Goal: Task Accomplishment & Management: Manage account settings

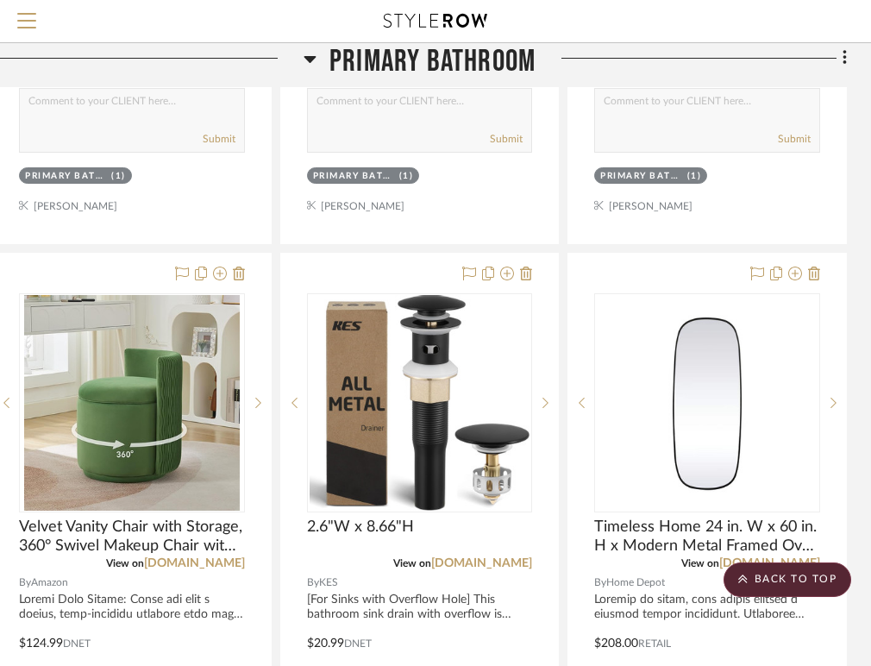
scroll to position [6367, 371]
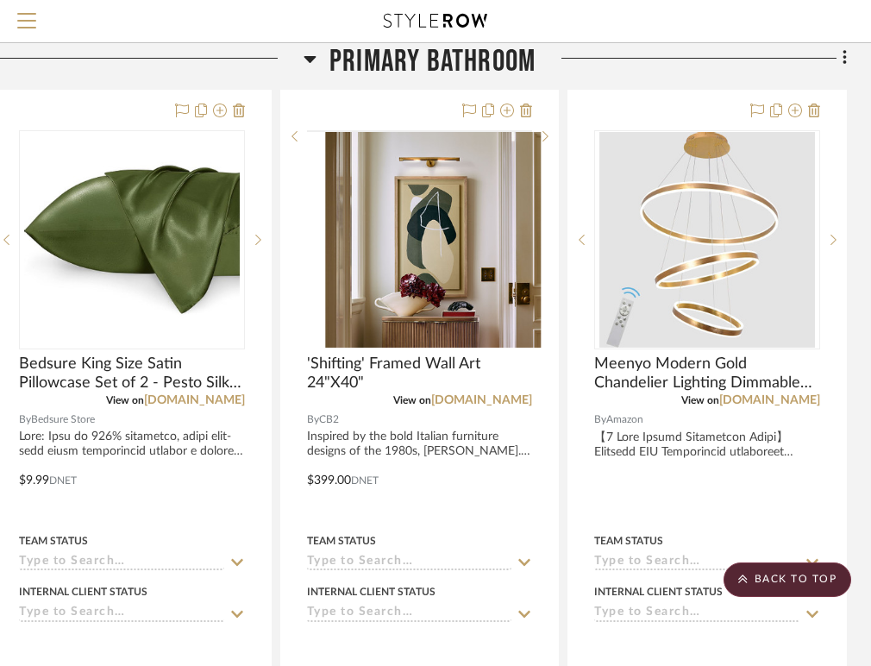
scroll to position [2775, 371]
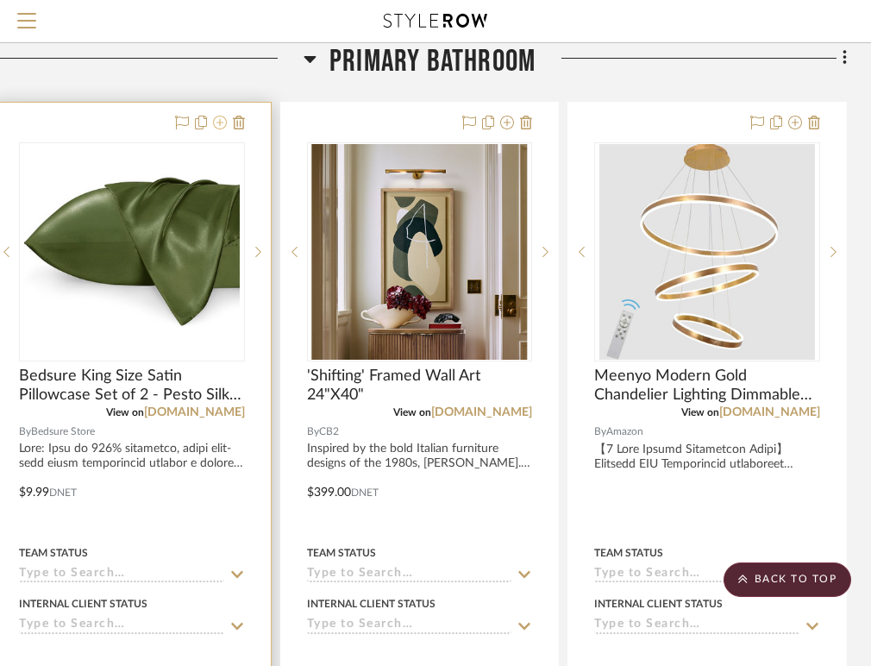
click at [225, 117] on icon at bounding box center [220, 123] width 14 height 14
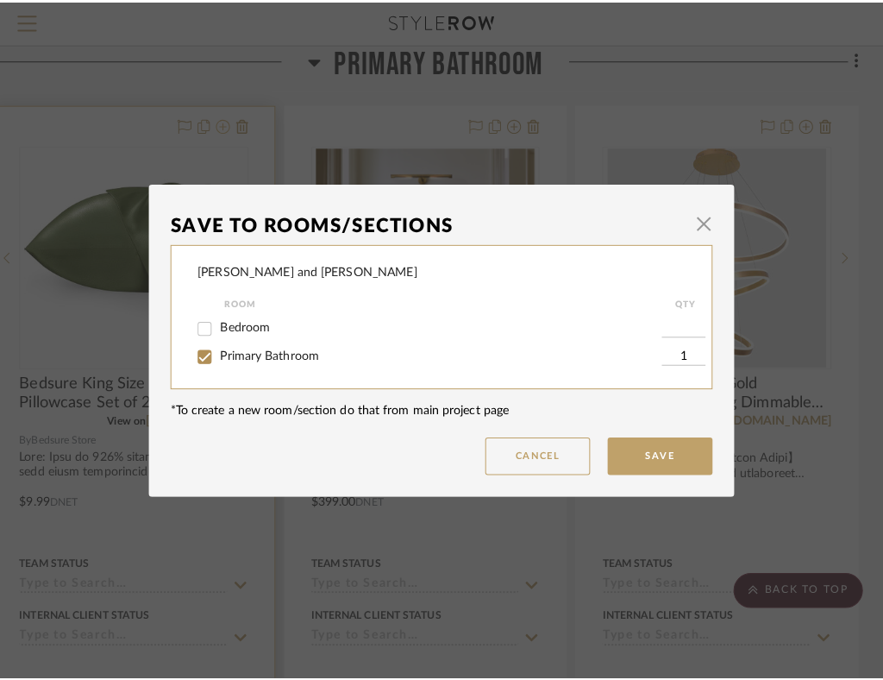
scroll to position [0, 0]
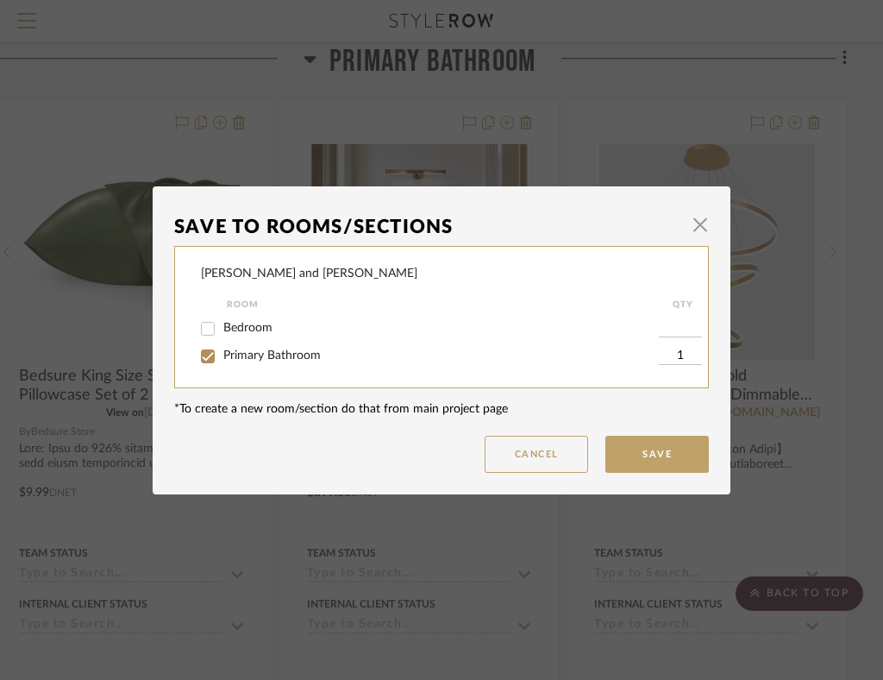
click at [205, 330] on input "Bedroom" at bounding box center [208, 329] width 28 height 28
checkbox input "true"
type input "1"
click at [202, 358] on input "Primary Bathroom" at bounding box center [208, 357] width 28 height 28
checkbox input "false"
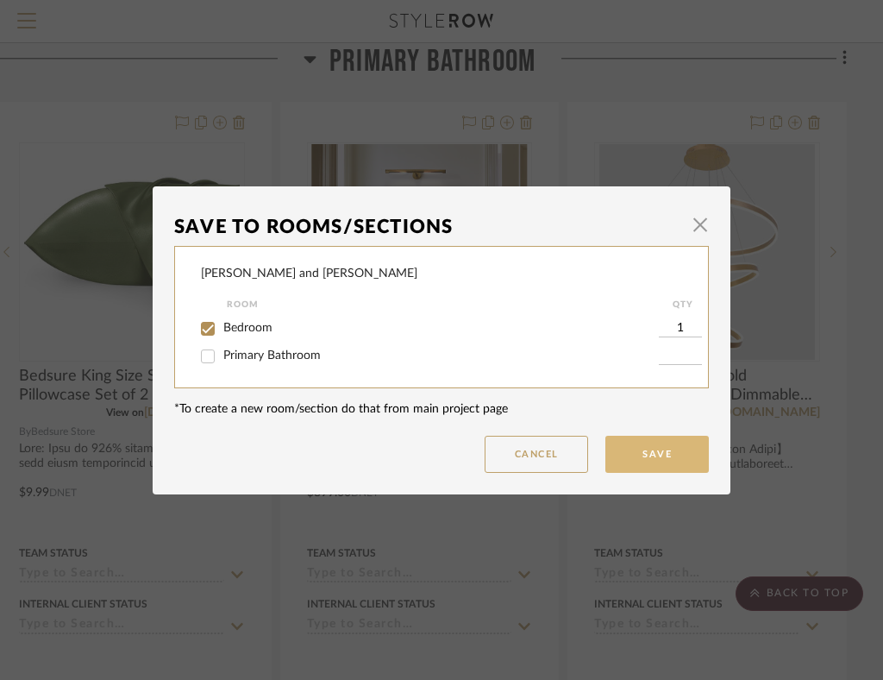
click at [656, 447] on button "Save" at bounding box center [658, 454] width 104 height 37
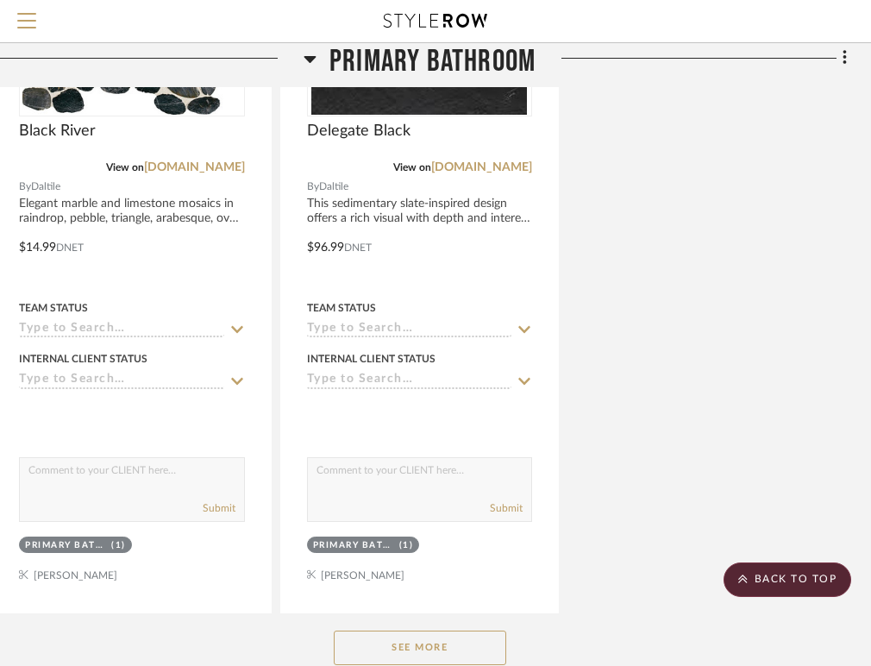
scroll to position [4697, 371]
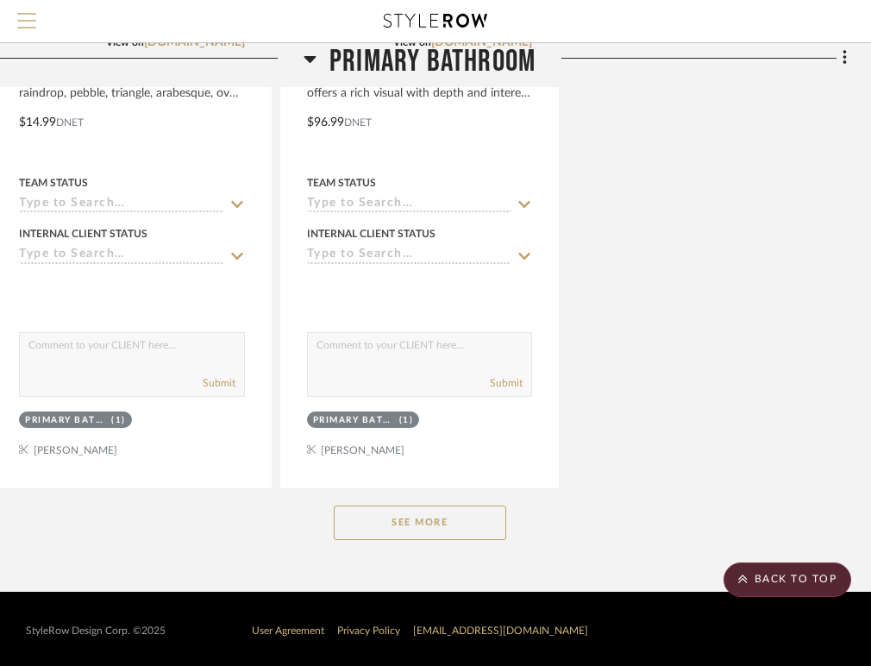
click at [17, 18] on span "Menu" at bounding box center [26, 26] width 19 height 26
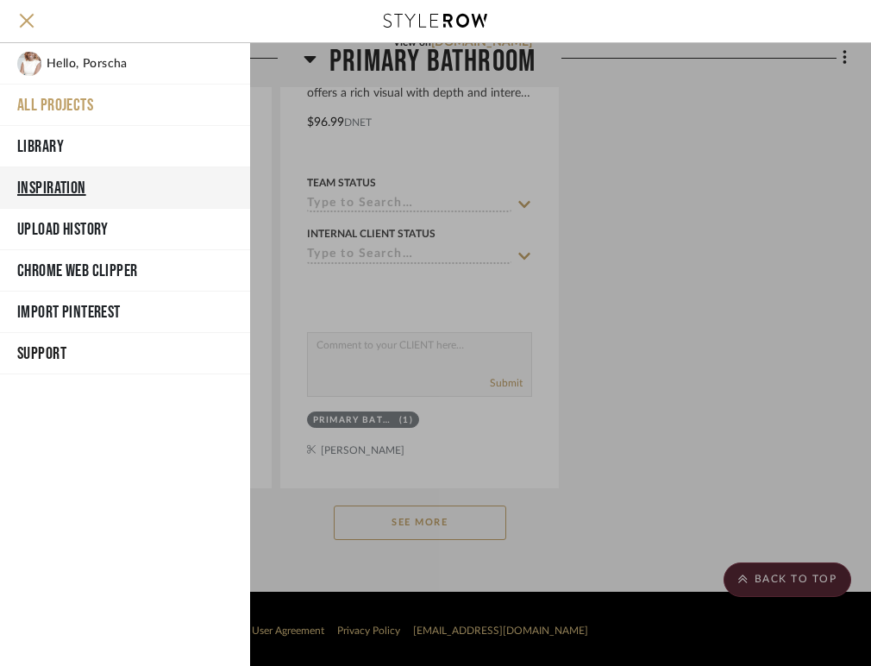
click at [73, 184] on button "Inspiration" at bounding box center [125, 187] width 250 height 41
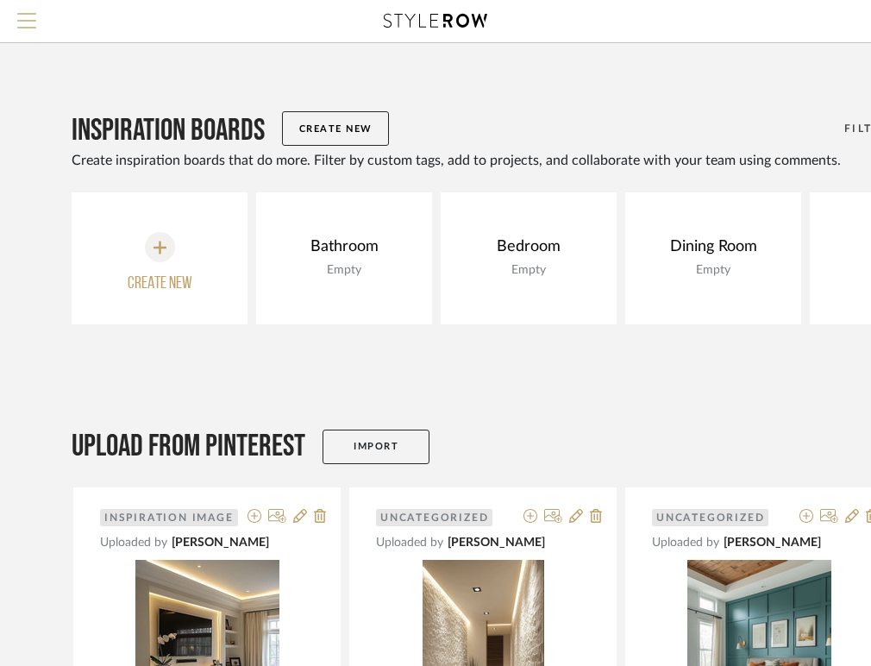
click at [29, 17] on span "Menu" at bounding box center [26, 26] width 19 height 26
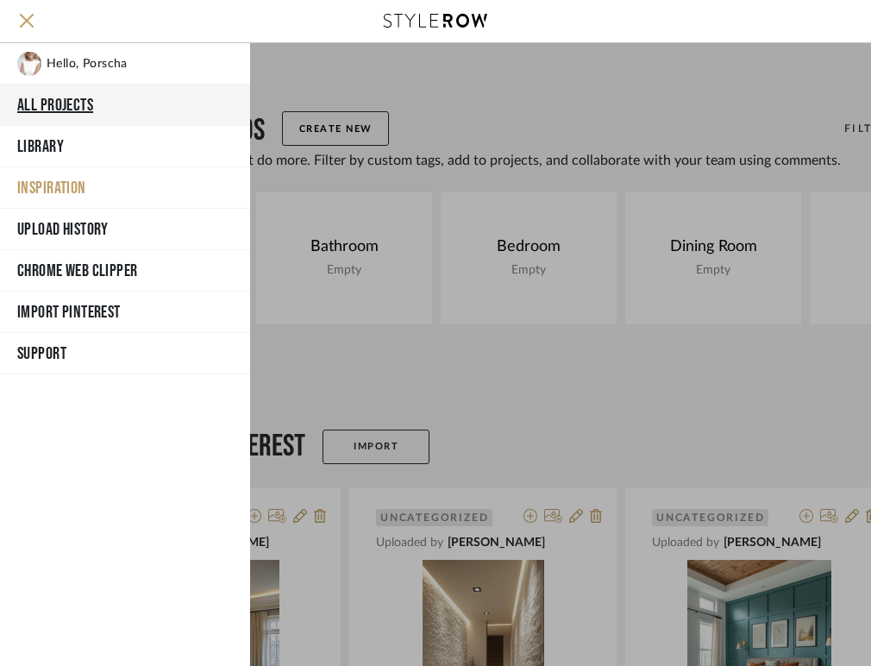
click at [65, 97] on button "All Projects" at bounding box center [125, 105] width 250 height 41
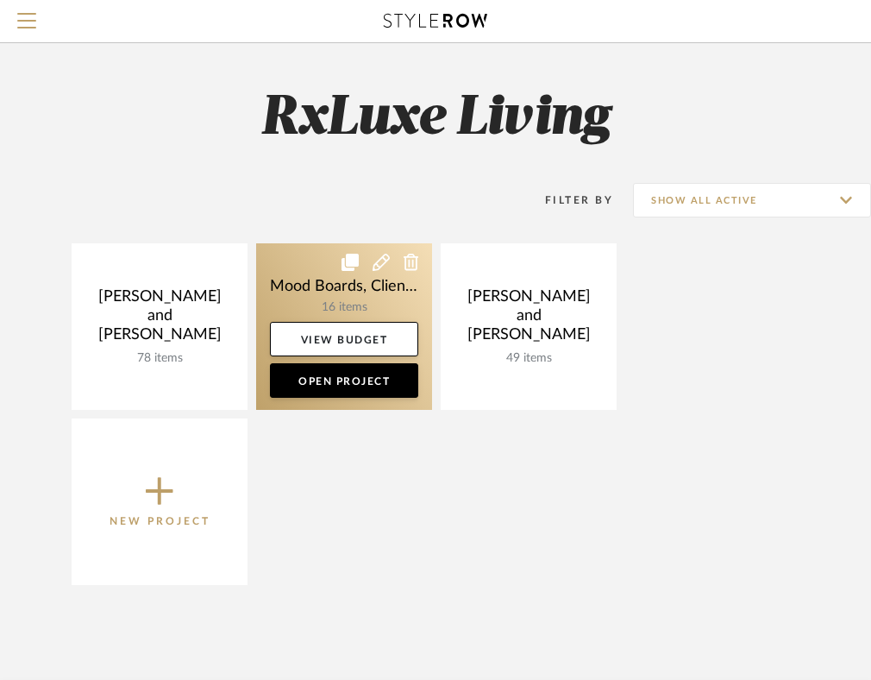
click at [349, 299] on link at bounding box center [344, 326] width 176 height 167
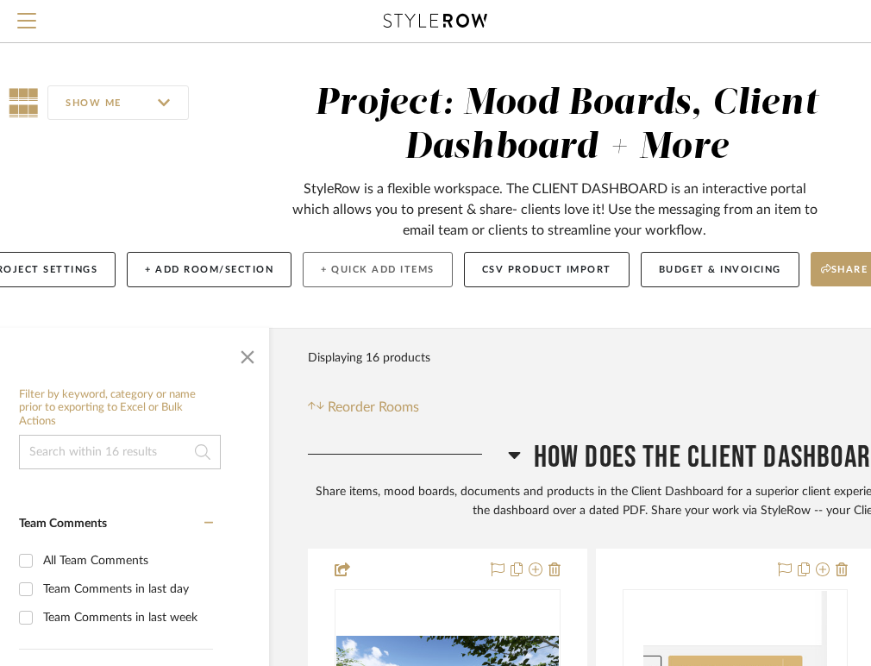
scroll to position [0, 46]
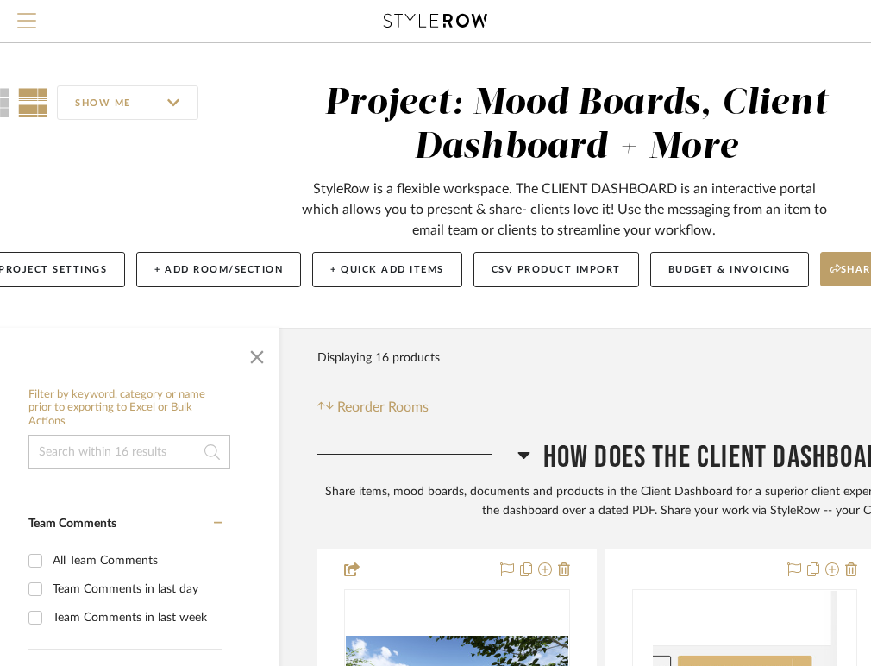
click at [16, 22] on button "Menu" at bounding box center [26, 21] width 53 height 42
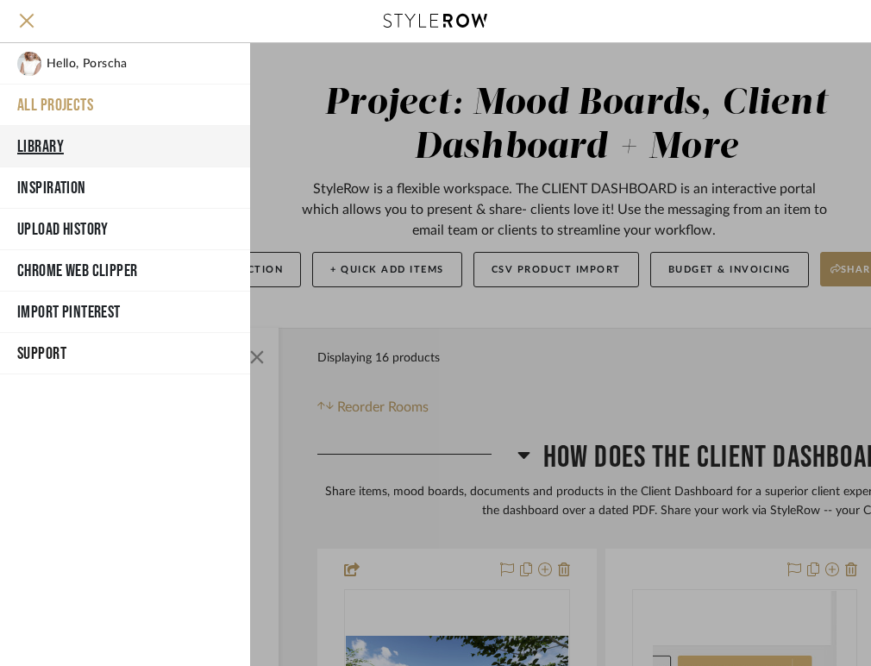
click at [36, 147] on button "Library" at bounding box center [125, 146] width 250 height 41
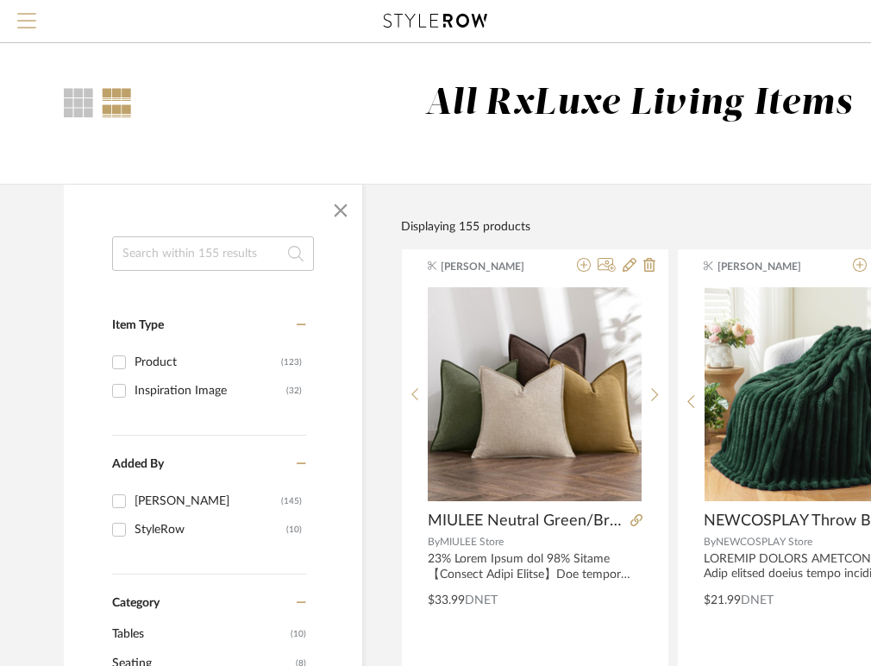
click at [35, 24] on span "Menu" at bounding box center [26, 26] width 19 height 26
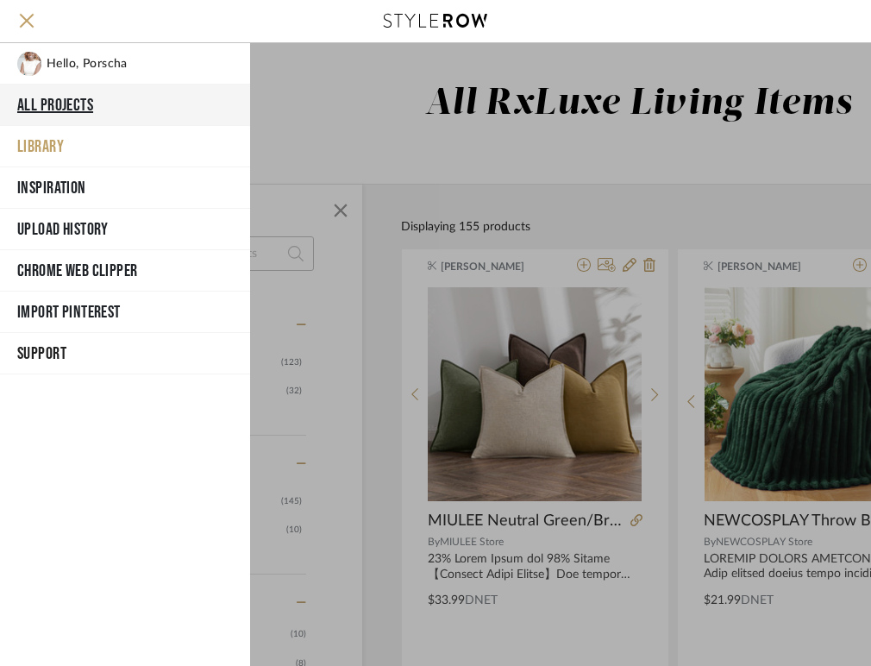
click at [70, 104] on button "All Projects" at bounding box center [125, 105] width 250 height 41
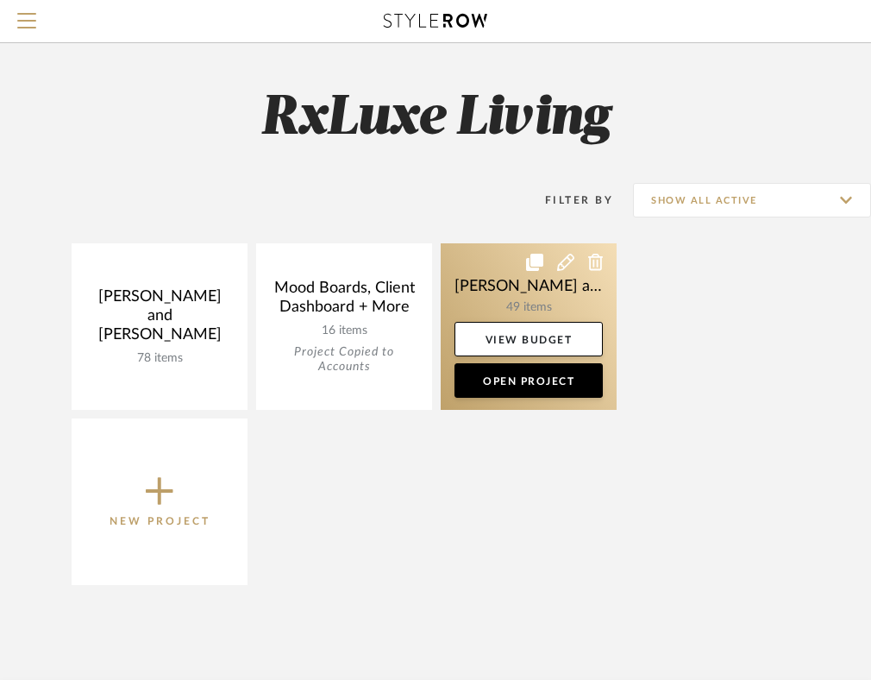
click at [539, 288] on link at bounding box center [529, 326] width 176 height 167
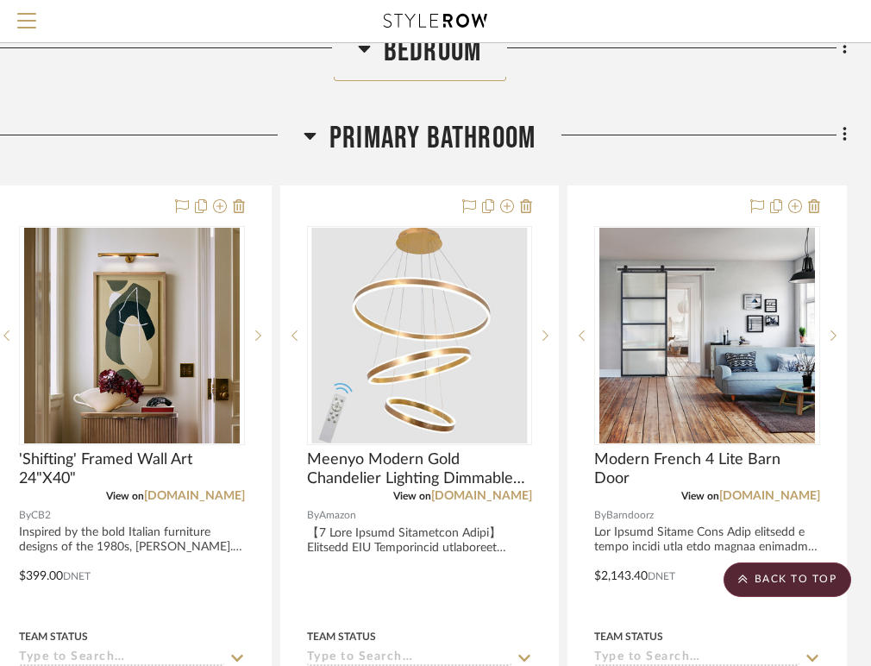
scroll to position [2694, 371]
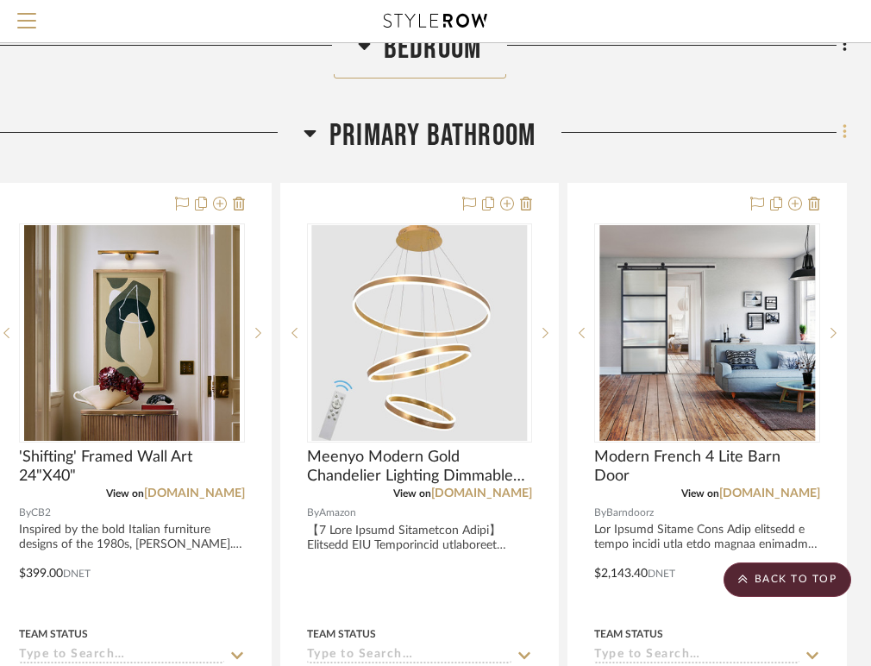
click at [843, 127] on icon at bounding box center [845, 132] width 5 height 19
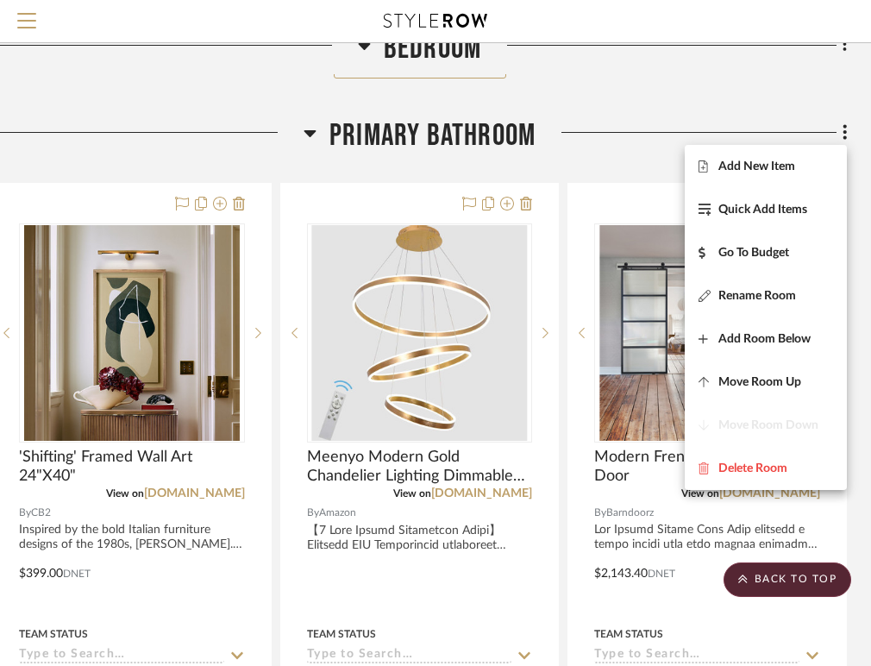
click at [620, 156] on div at bounding box center [435, 333] width 871 height 666
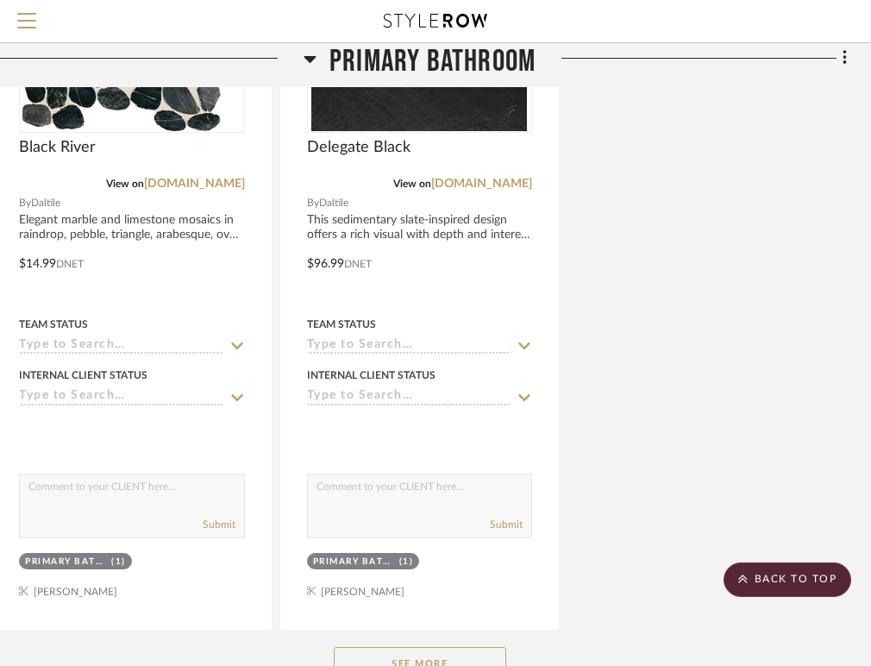
scroll to position [4697, 371]
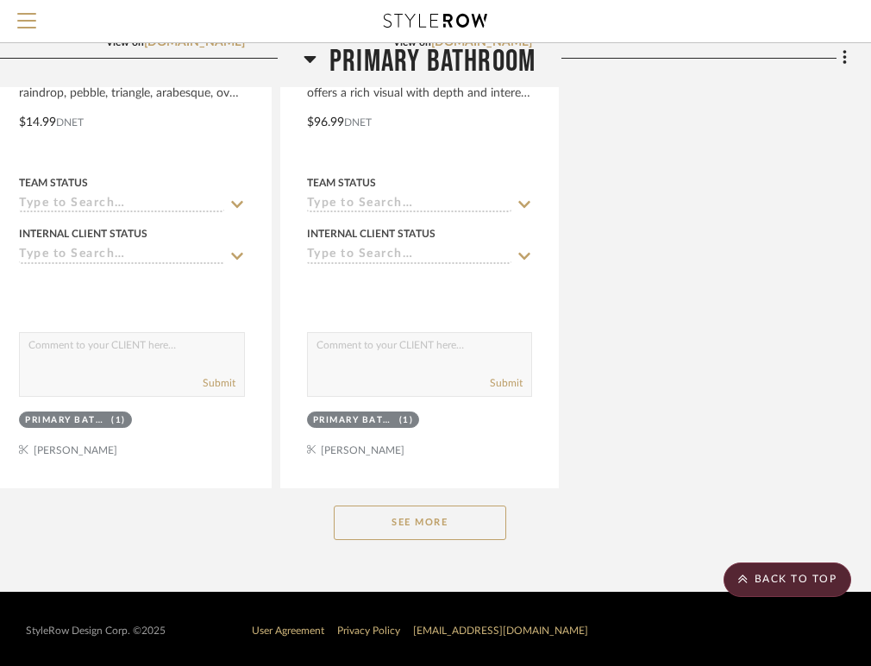
click at [376, 521] on button "See More" at bounding box center [420, 523] width 173 height 35
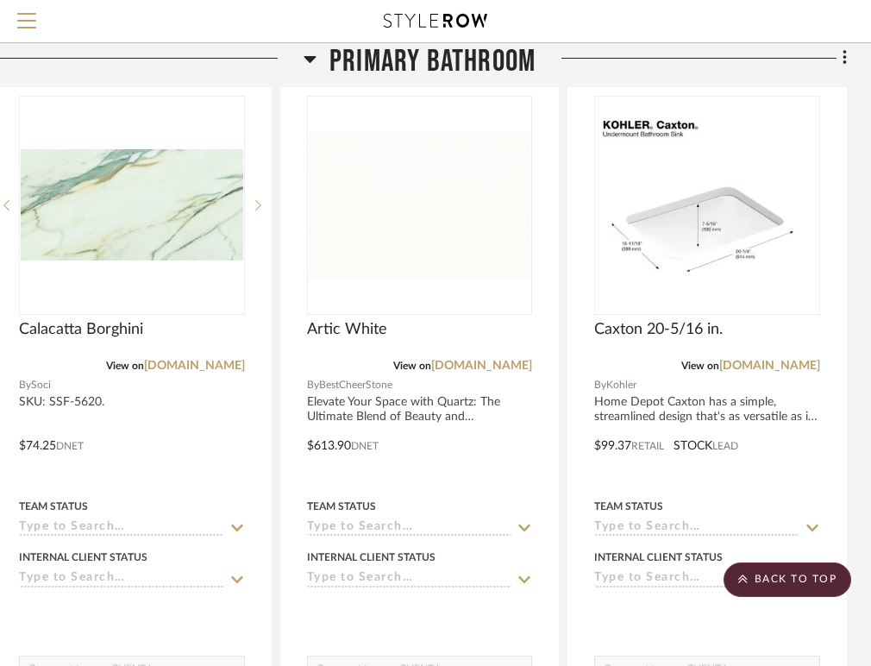
scroll to position [5146, 371]
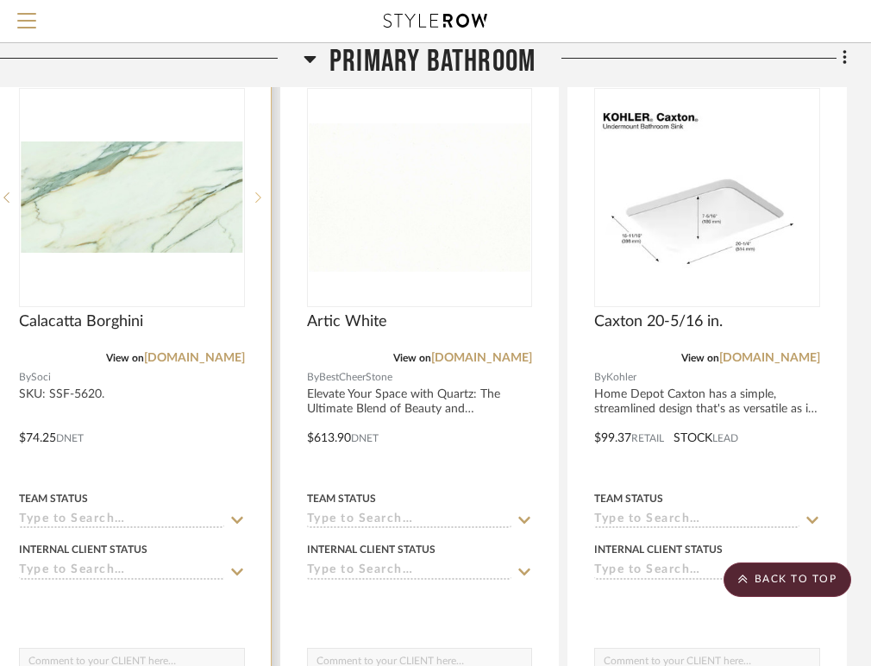
click at [254, 193] on sr-next-btn at bounding box center [258, 198] width 26 height 12
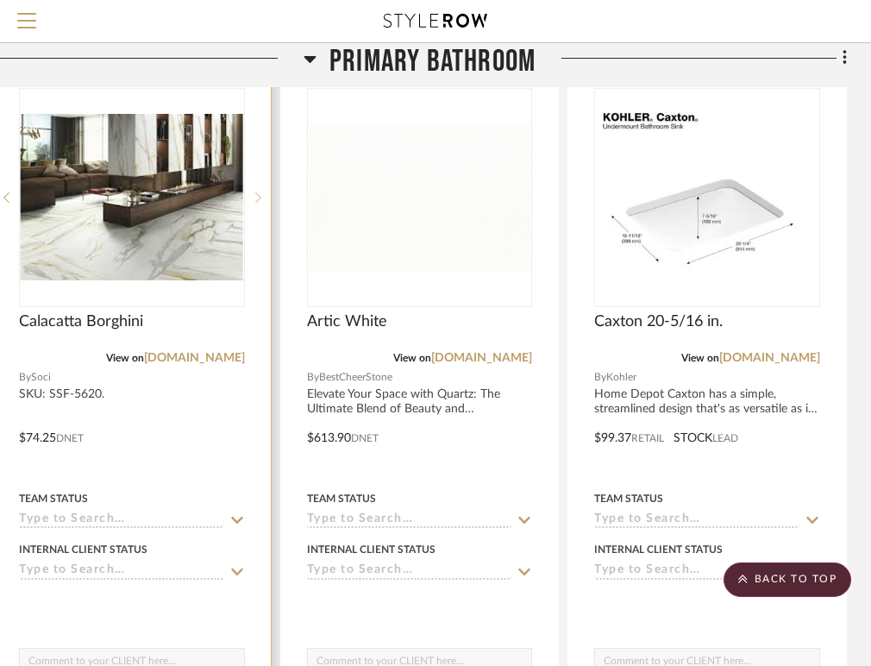
click at [254, 193] on sr-next-btn at bounding box center [258, 198] width 26 height 12
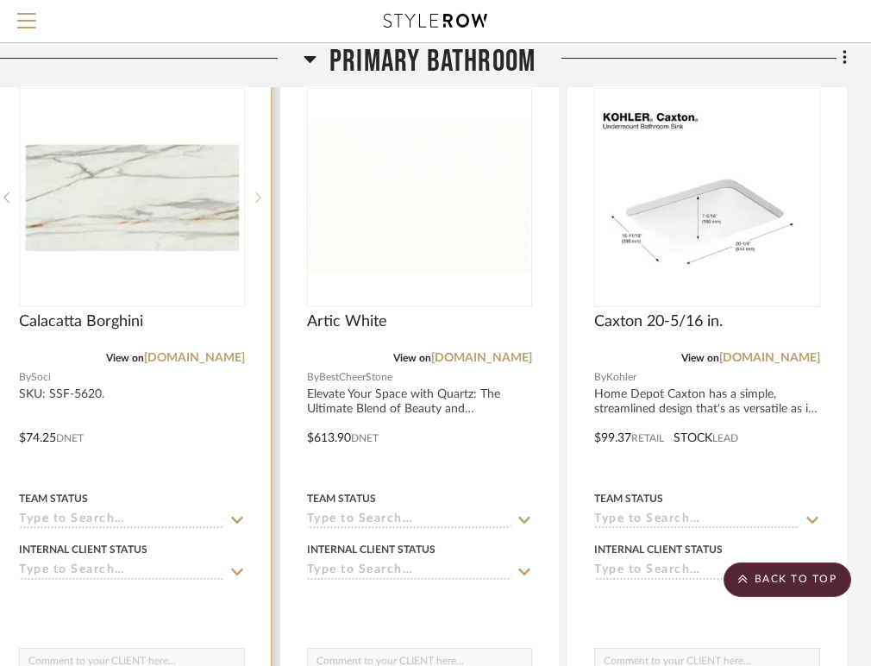
click at [254, 194] on sr-next-btn at bounding box center [258, 198] width 26 height 12
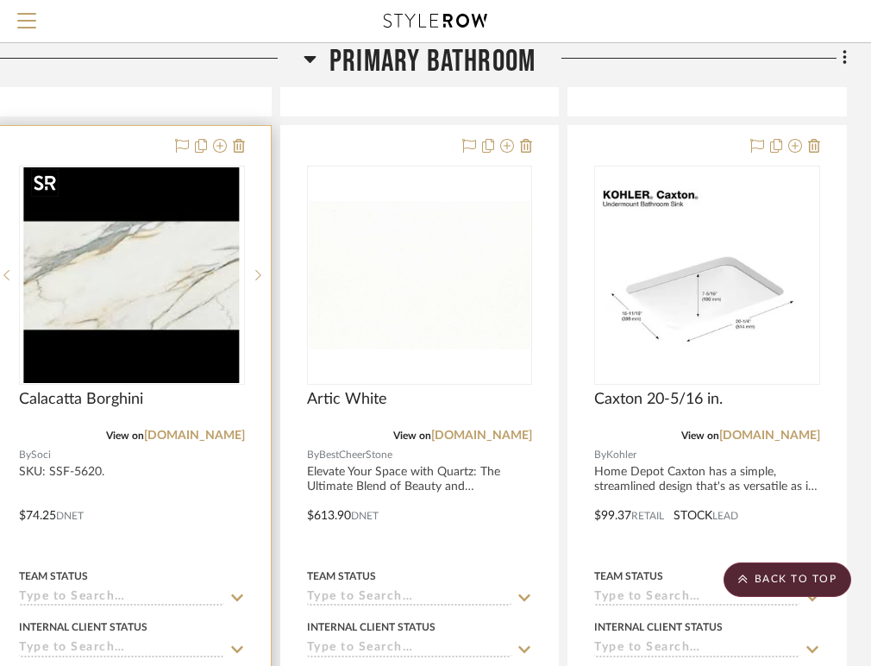
scroll to position [5050, 371]
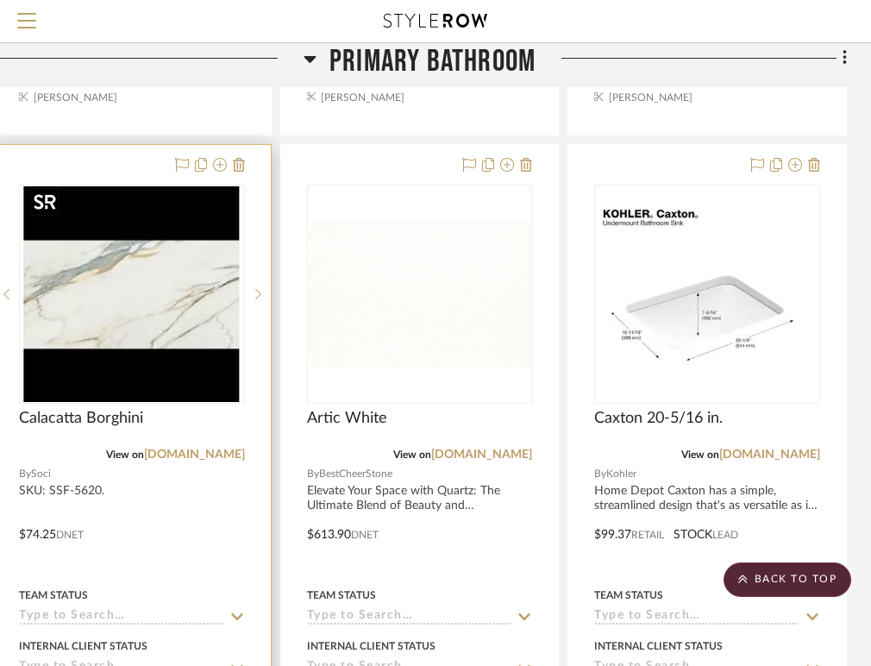
click at [181, 367] on img "3" at bounding box center [132, 294] width 216 height 216
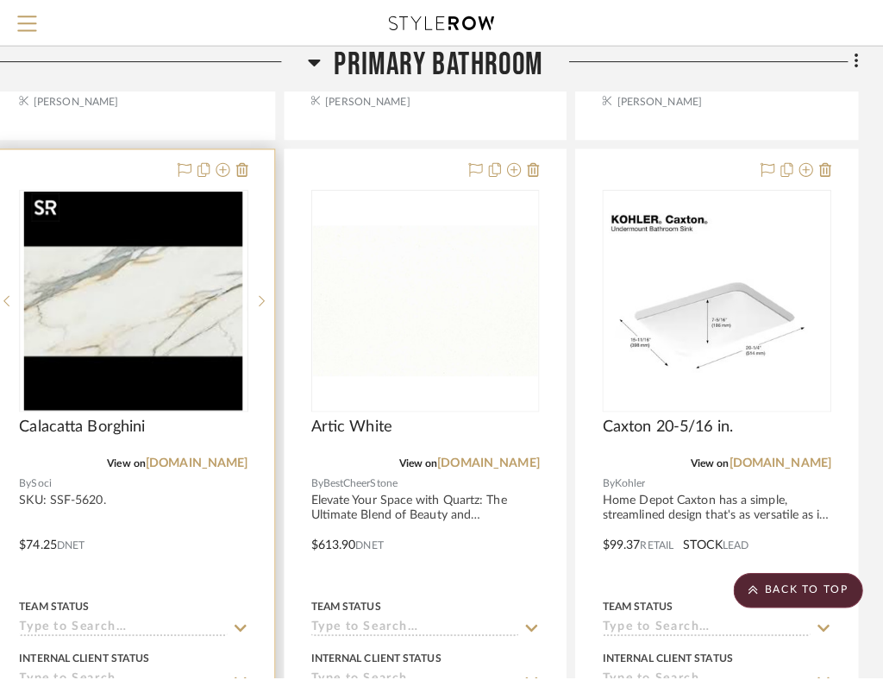
scroll to position [0, 0]
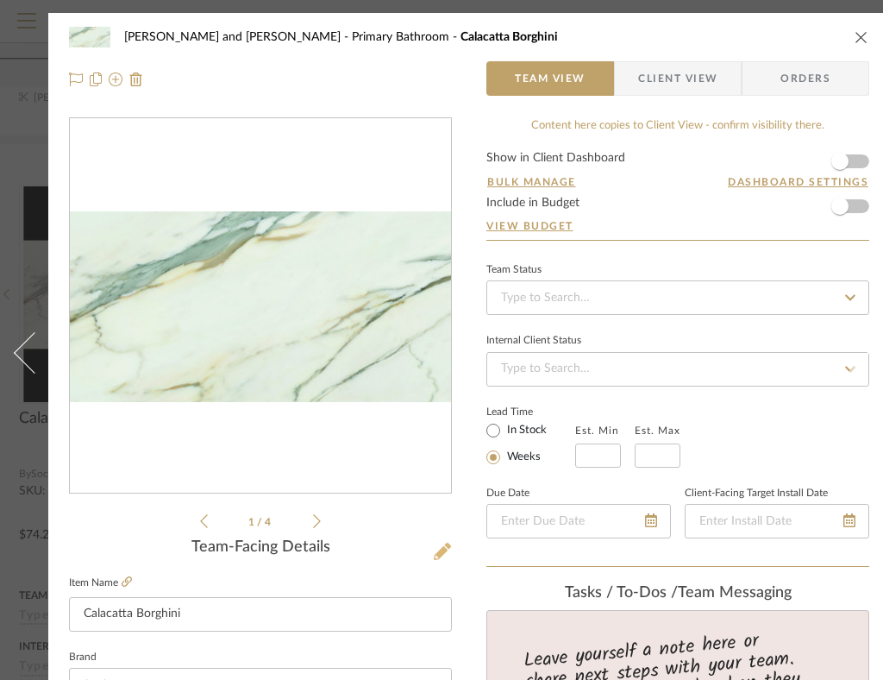
click at [448, 547] on icon at bounding box center [442, 551] width 17 height 17
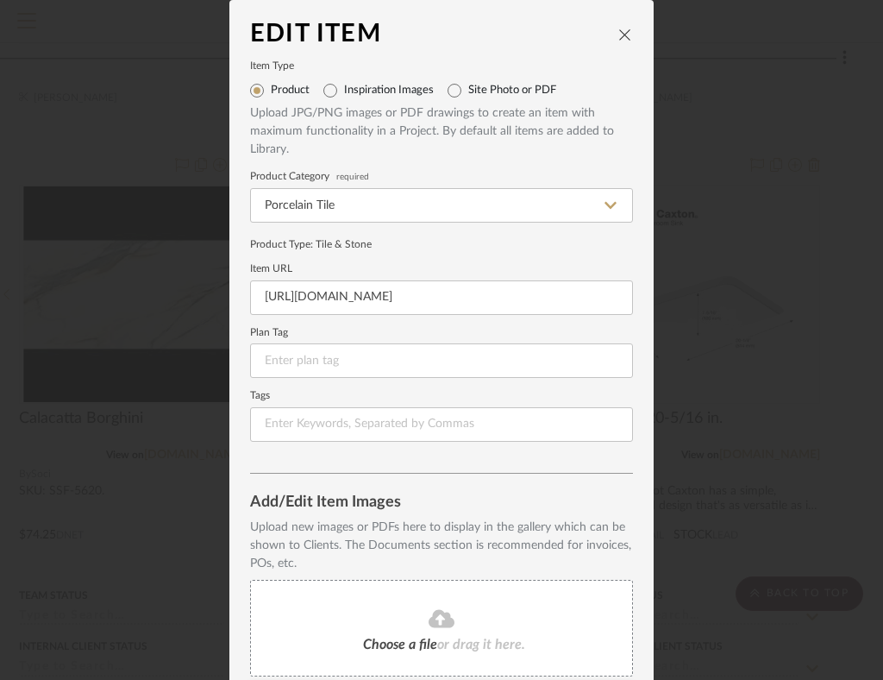
scroll to position [142, 0]
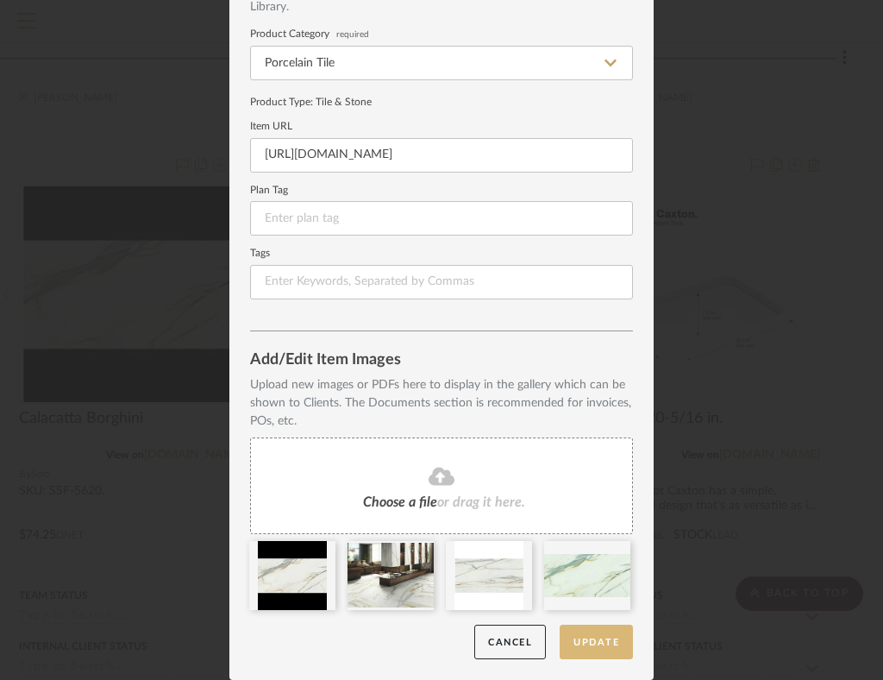
click at [585, 652] on button "Update" at bounding box center [596, 642] width 73 height 35
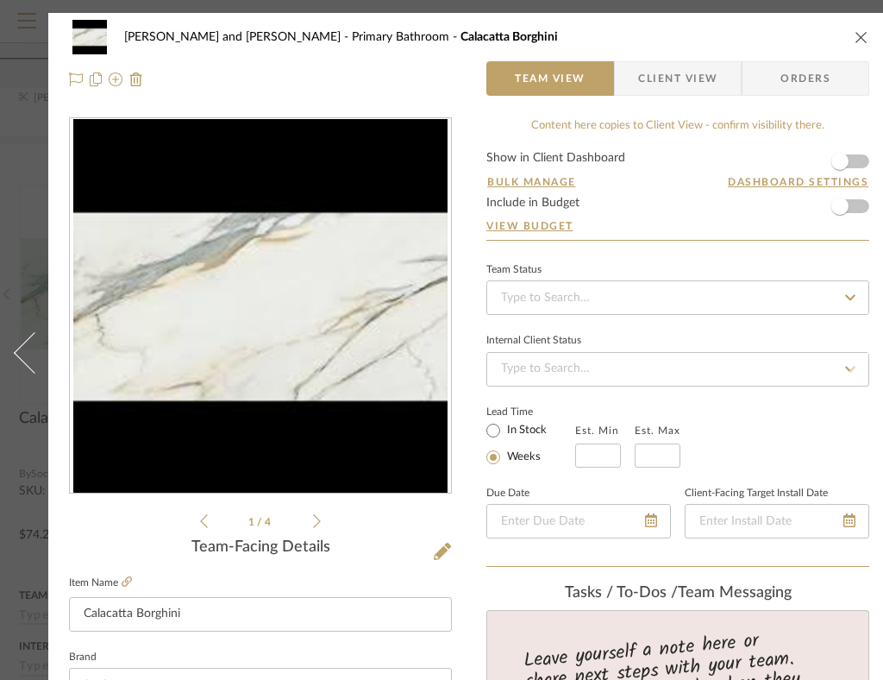
click at [864, 34] on icon "close" at bounding box center [862, 37] width 14 height 14
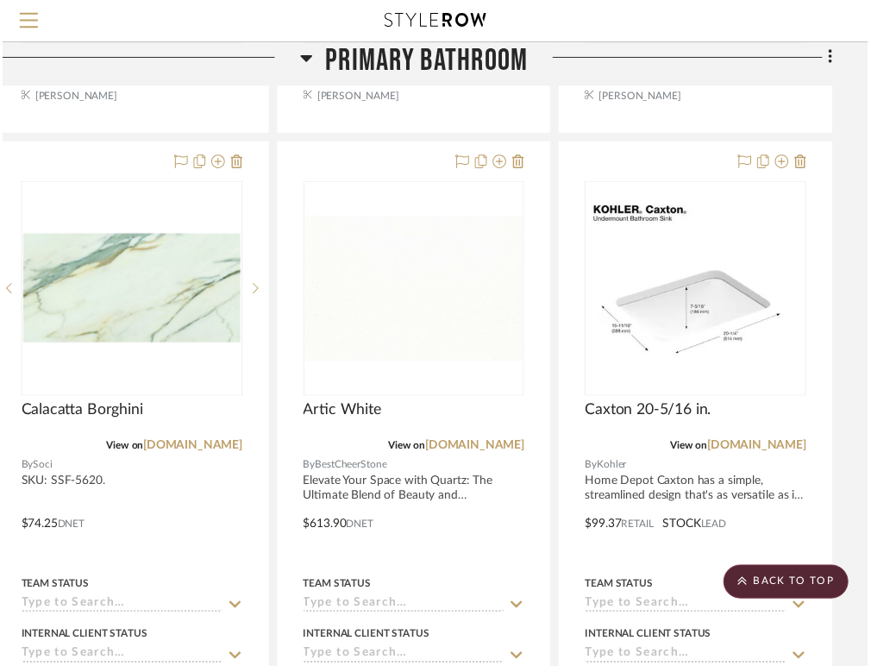
scroll to position [5050, 371]
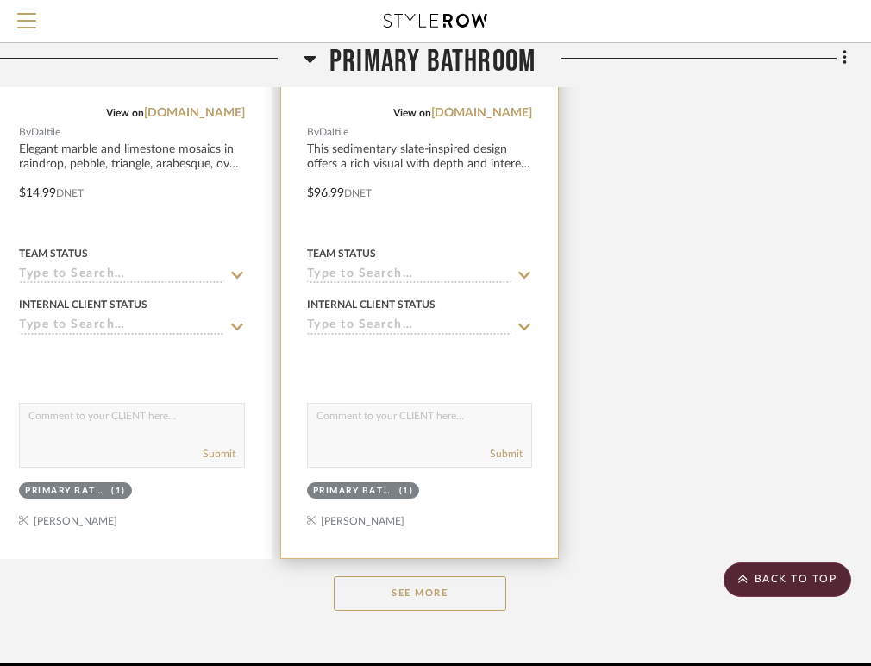
scroll to position [4697, 371]
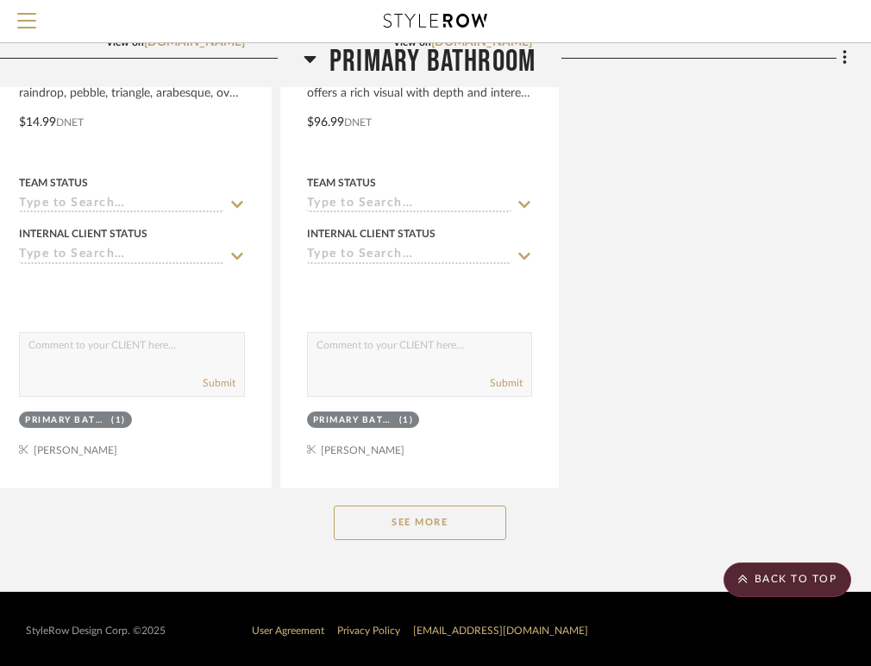
click at [421, 516] on button "See More" at bounding box center [420, 523] width 173 height 35
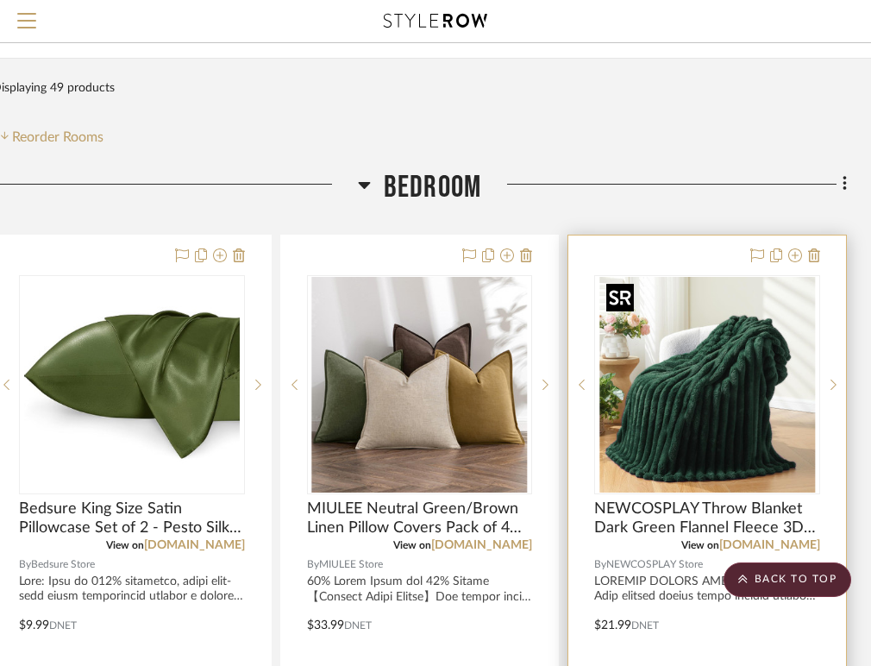
scroll to position [0, 371]
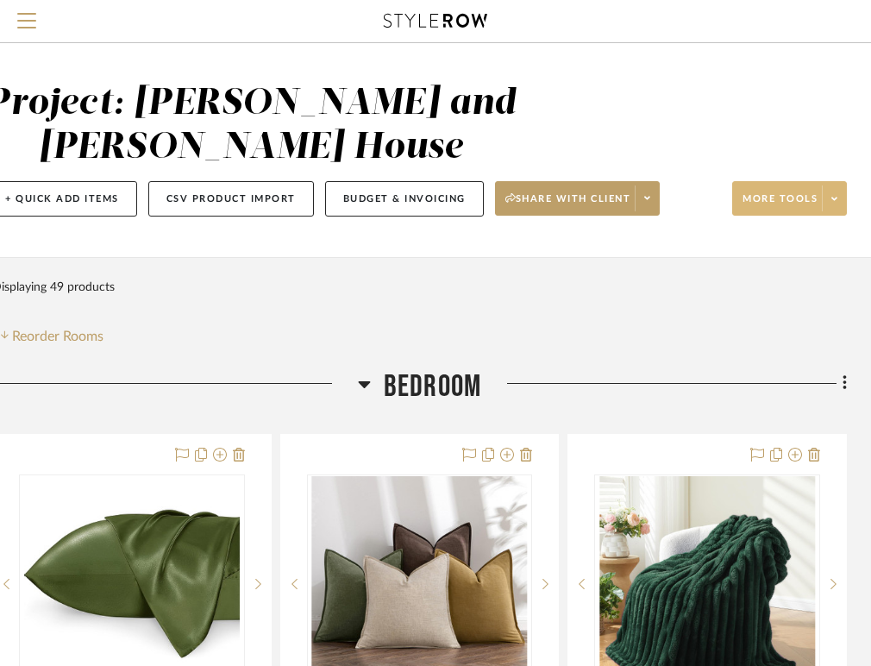
click at [828, 194] on span at bounding box center [834, 198] width 24 height 26
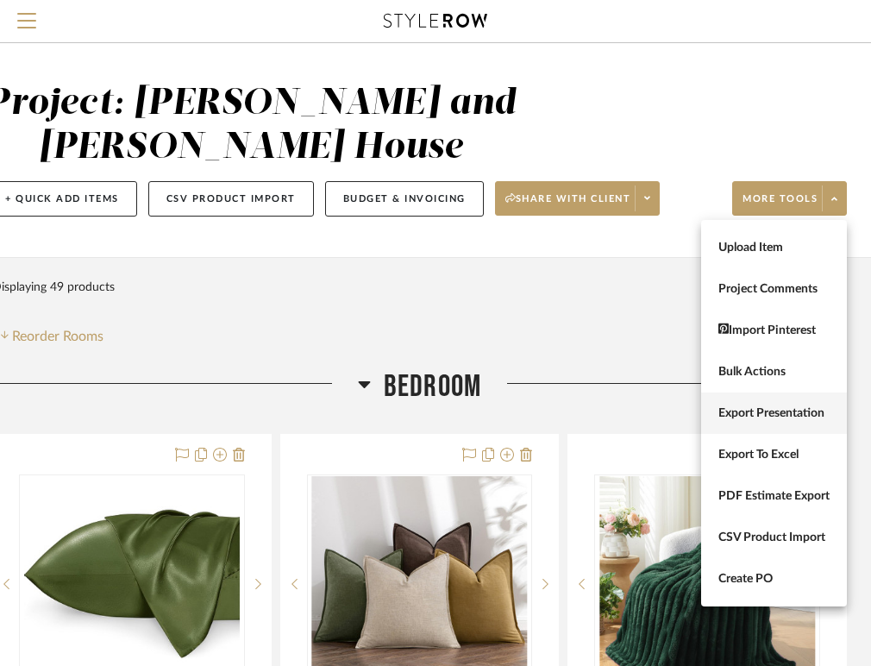
click at [763, 410] on span "Export Presentation" at bounding box center [774, 413] width 111 height 15
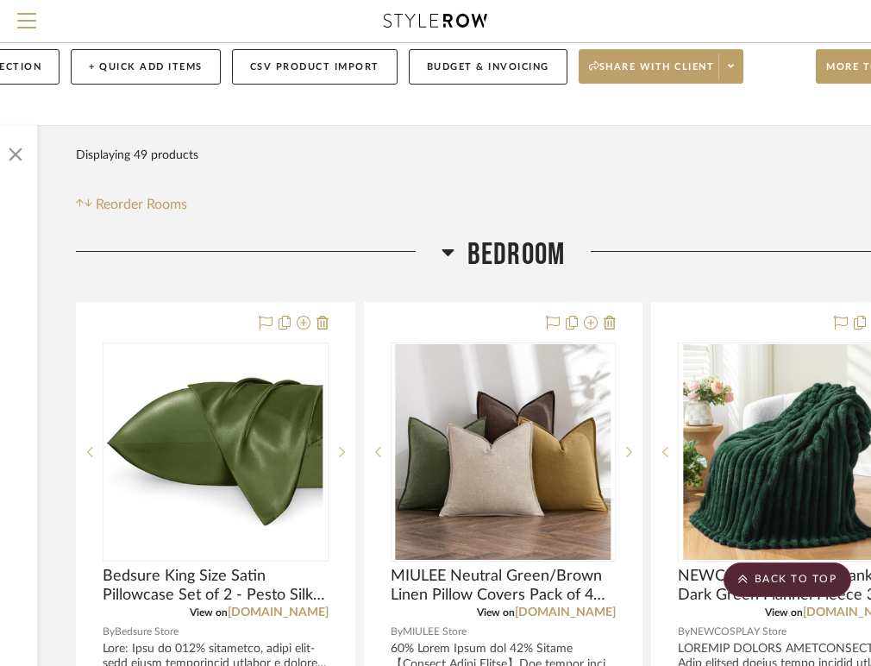
scroll to position [0, 287]
